Goal: Information Seeking & Learning: Learn about a topic

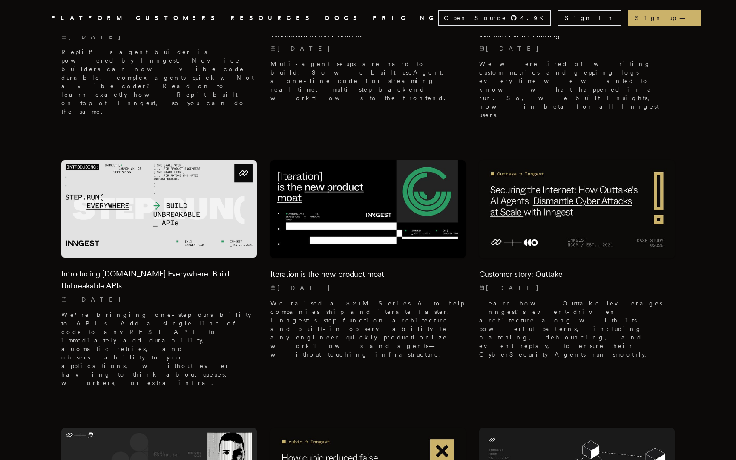
scroll to position [410, 0]
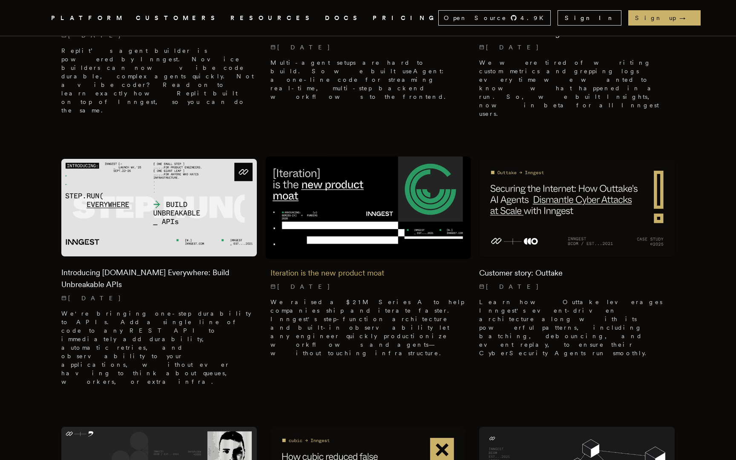
click at [334, 267] on h2 "Iteration is the new product moat" at bounding box center [368, 273] width 196 height 12
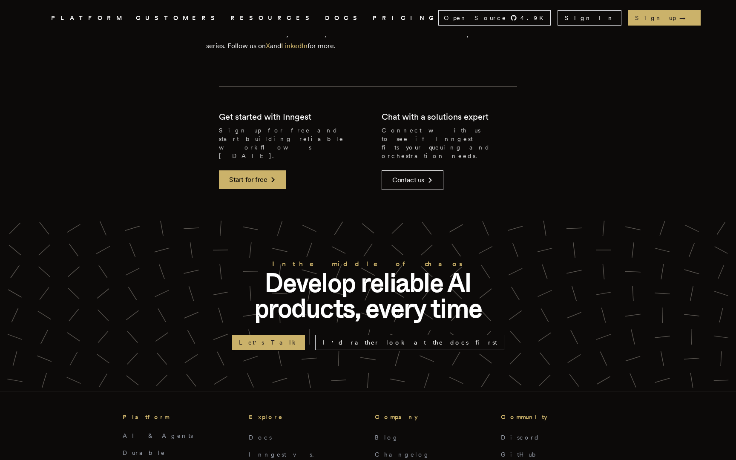
scroll to position [1988, 0]
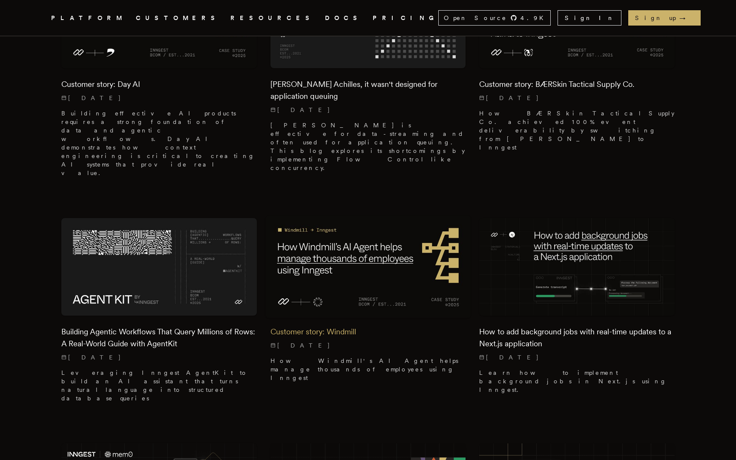
scroll to position [1111, 0]
click at [378, 217] on img at bounding box center [367, 268] width 205 height 103
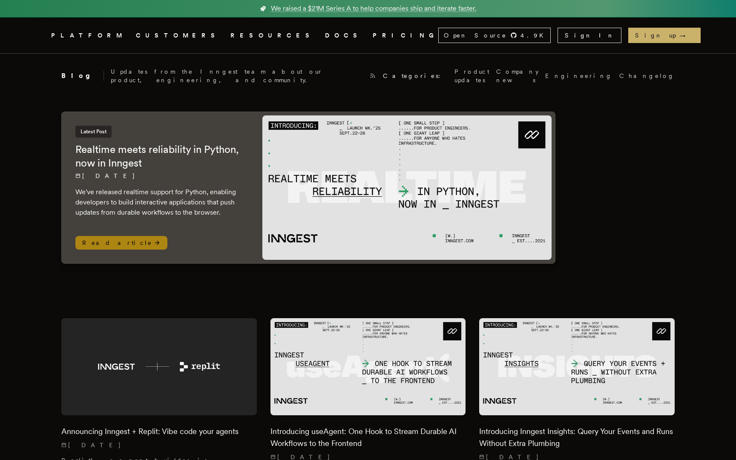
click at [430, 176] on img at bounding box center [406, 187] width 289 height 144
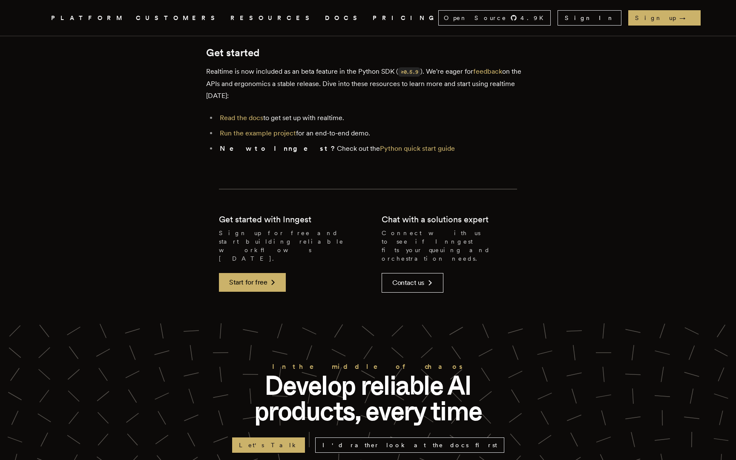
scroll to position [1426, 0]
